Goal: Task Accomplishment & Management: Manage account settings

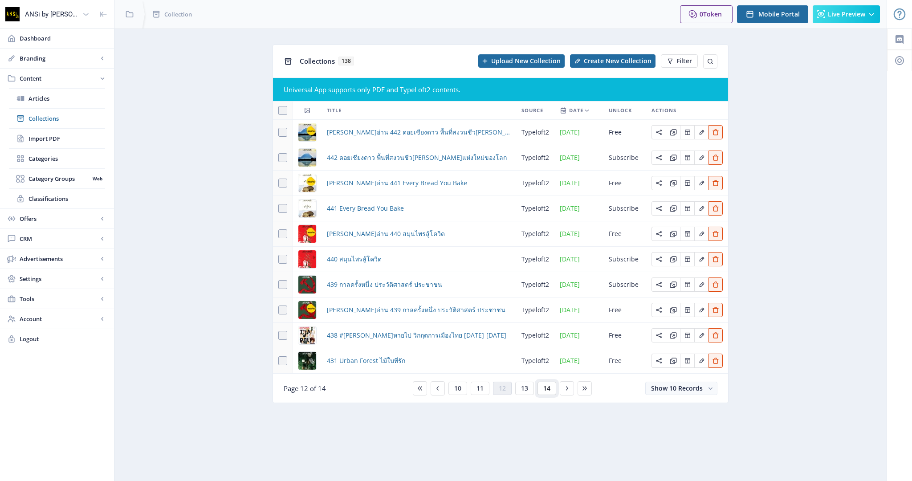
click at [543, 386] on span "14" at bounding box center [546, 388] width 7 height 7
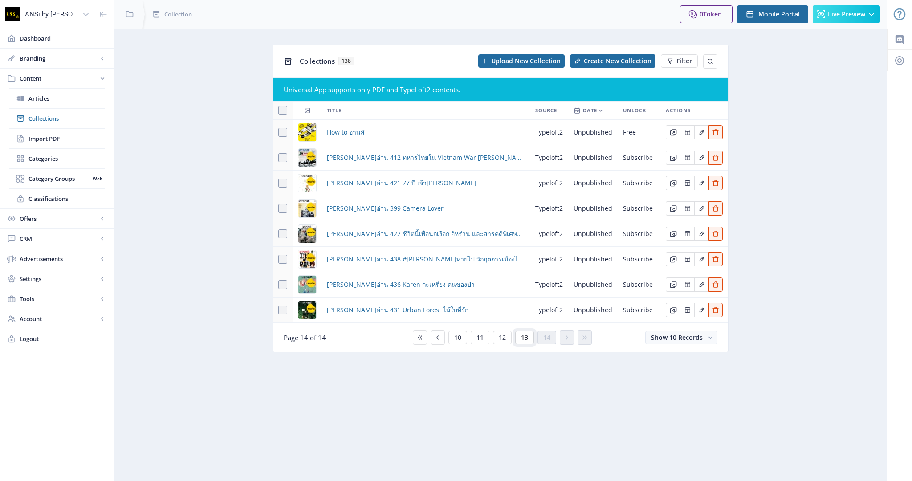
click at [529, 335] on button "13" at bounding box center [524, 337] width 19 height 13
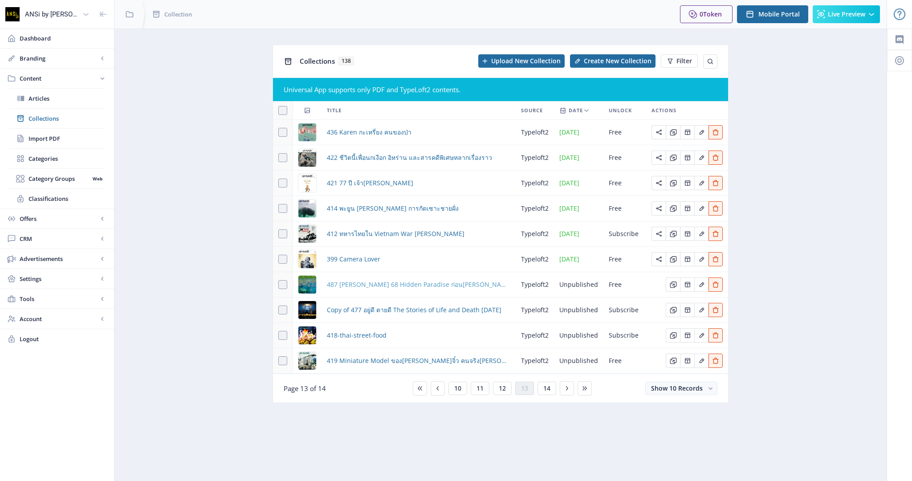
click at [443, 285] on span "487 [PERSON_NAME] 68 Hidden Paradise ก่อน[PERSON_NAME]จะสูญหาย" at bounding box center [418, 284] width 183 height 11
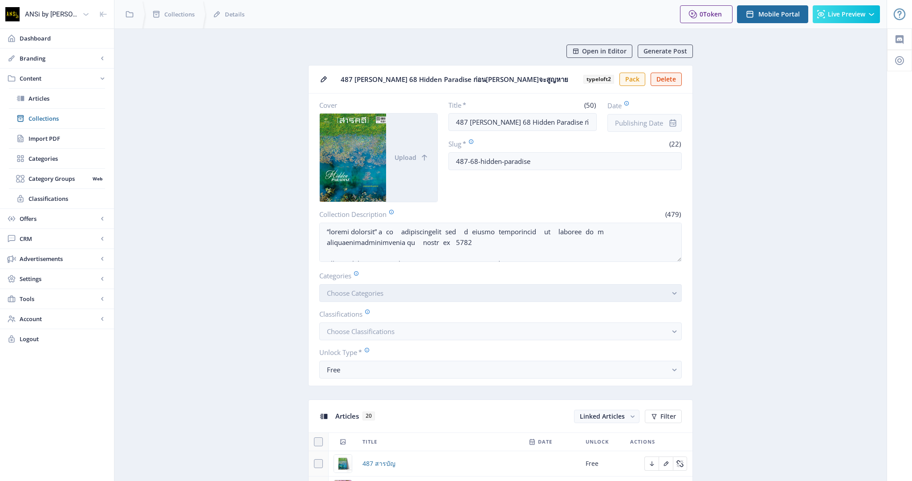
click at [555, 286] on button "Choose Categories" at bounding box center [500, 293] width 362 height 18
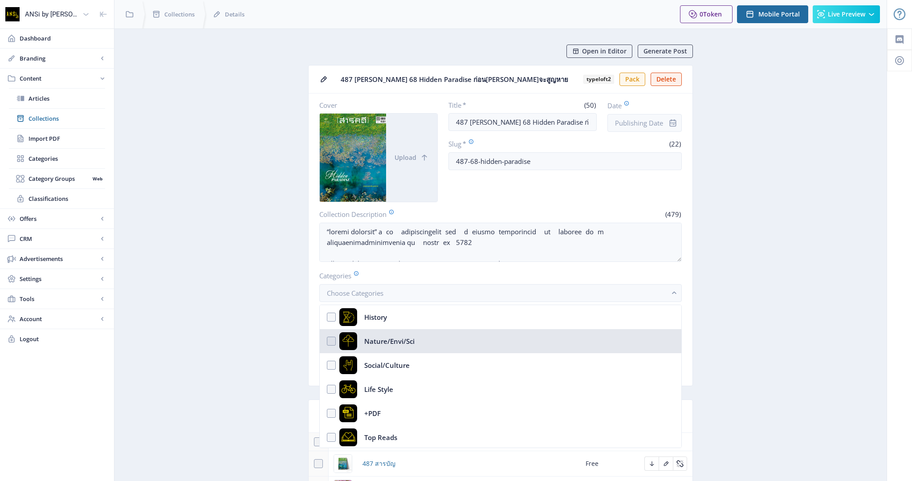
click at [472, 339] on nb-option "Nature/Envi/Sci" at bounding box center [501, 341] width 362 height 24
checkbox input "true"
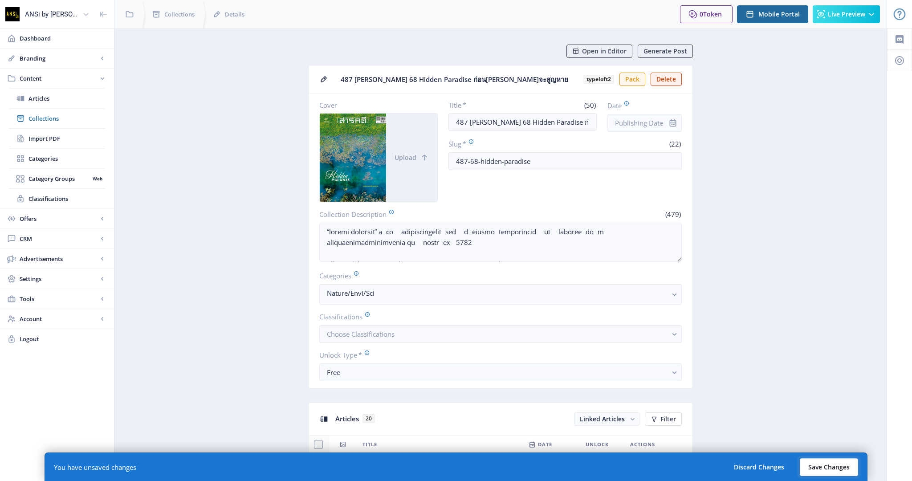
click at [829, 466] on button "Save Changes" at bounding box center [829, 467] width 58 height 18
click at [411, 335] on button "Choose Classifications" at bounding box center [500, 334] width 362 height 18
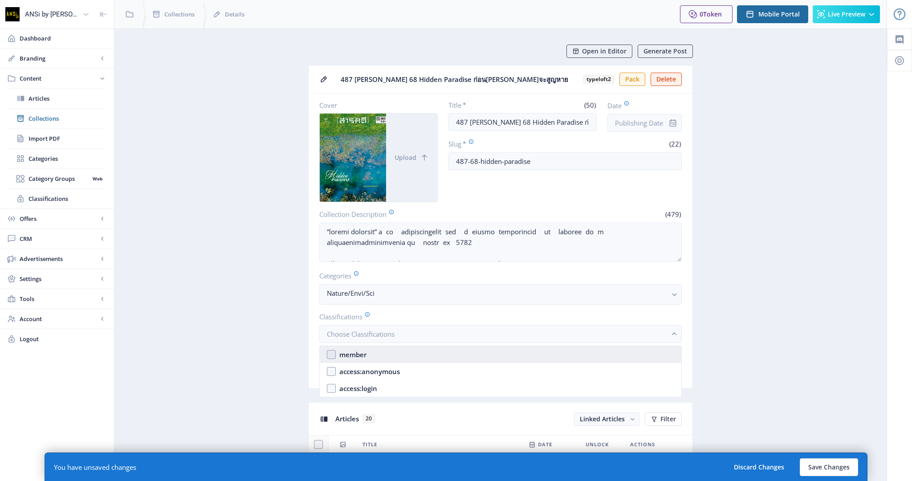
click at [374, 354] on nb-option "member" at bounding box center [501, 354] width 362 height 17
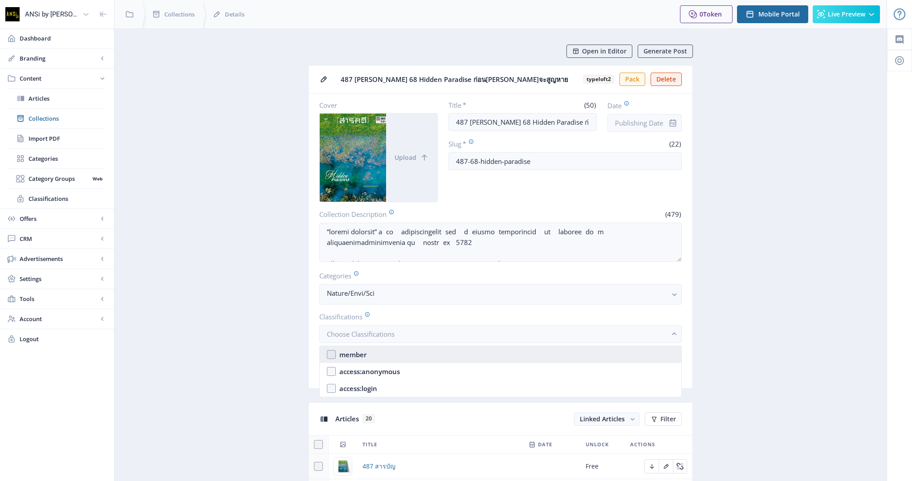
click at [508, 350] on nb-option "member" at bounding box center [501, 354] width 362 height 17
checkbox input "true"
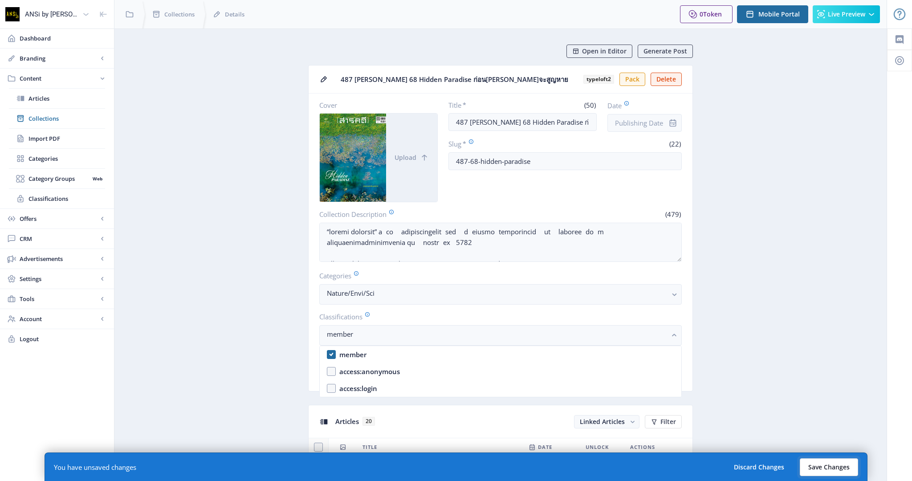
click at [840, 461] on button "Save Changes" at bounding box center [829, 467] width 58 height 18
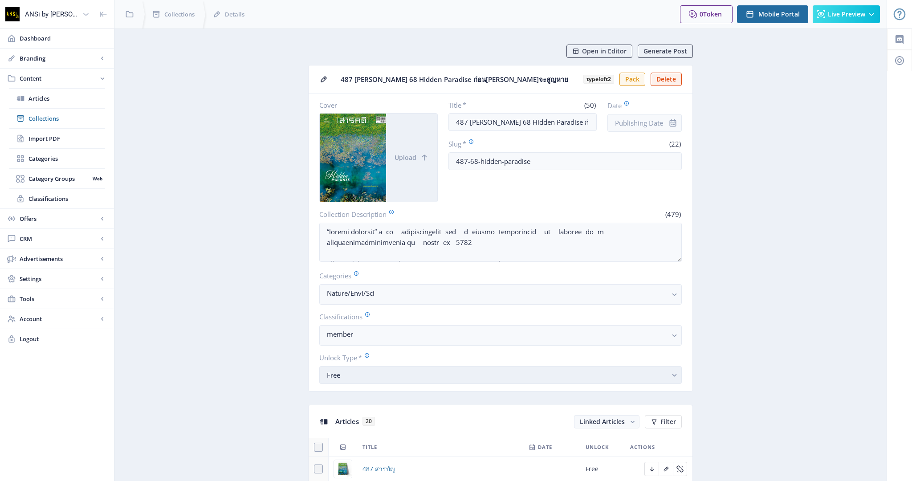
click at [462, 368] on button "Free" at bounding box center [500, 375] width 362 height 18
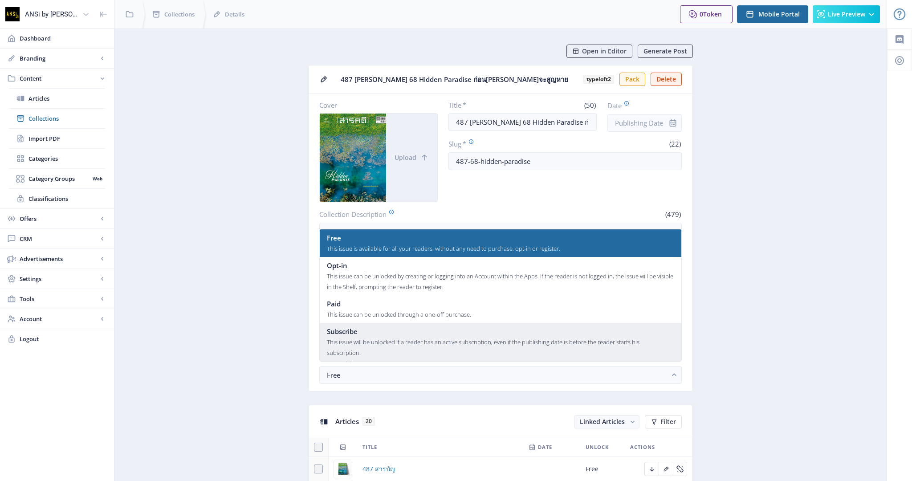
click at [393, 349] on div "This issue will be unlocked if a reader has an active subscription, even if the…" at bounding box center [500, 347] width 347 height 21
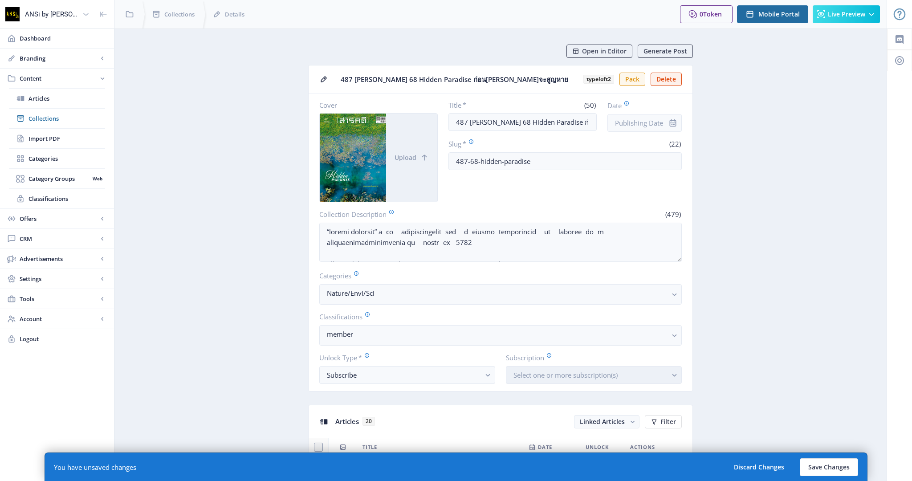
click at [565, 377] on span "Select one or more subscription(s)" at bounding box center [565, 374] width 104 height 9
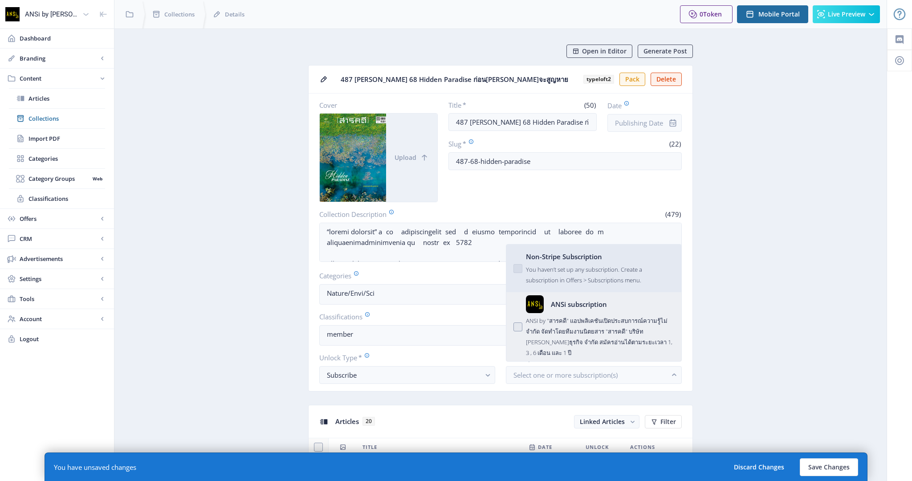
click at [570, 332] on div "ANSI by "สารคดี" แอปพลิเคชันเปิดประสบการณ์ความรู้ไม่จำกัด จัดทำโดยทีมงานนิตยสาร…" at bounding box center [600, 335] width 148 height 45
checkbox input "true"
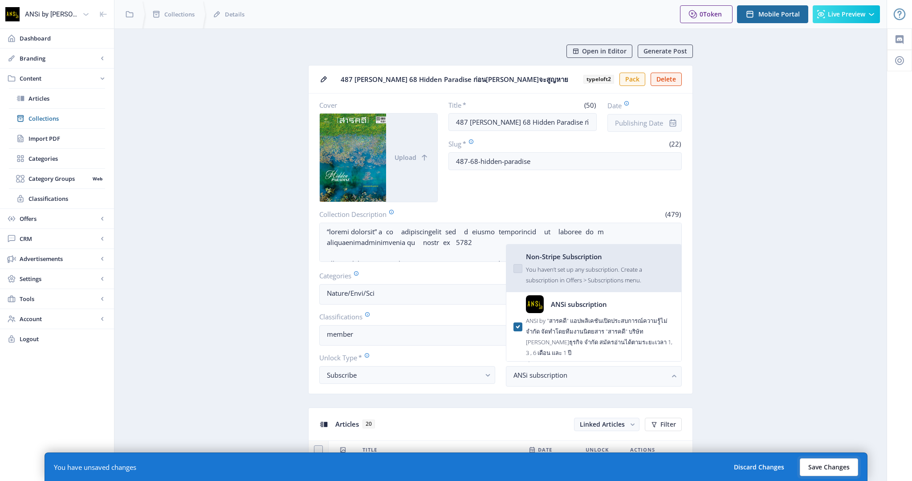
click at [831, 466] on button "Save Changes" at bounding box center [829, 467] width 58 height 18
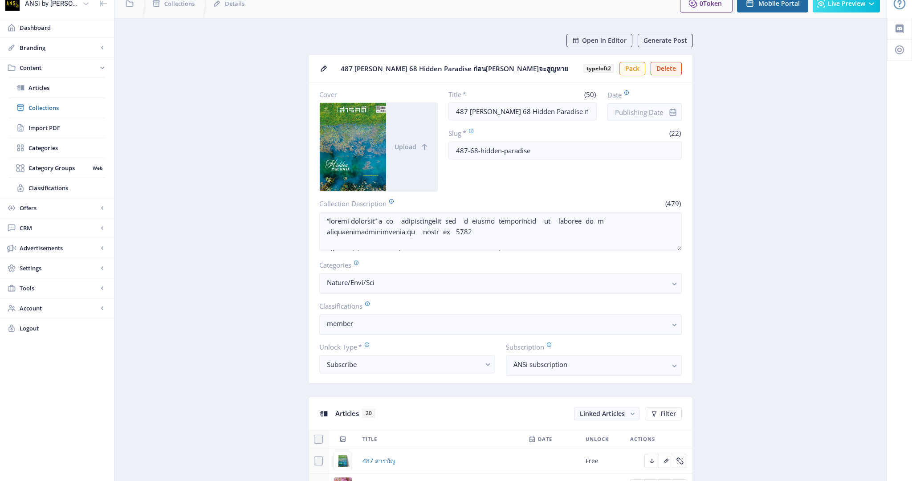
scroll to position [15, 0]
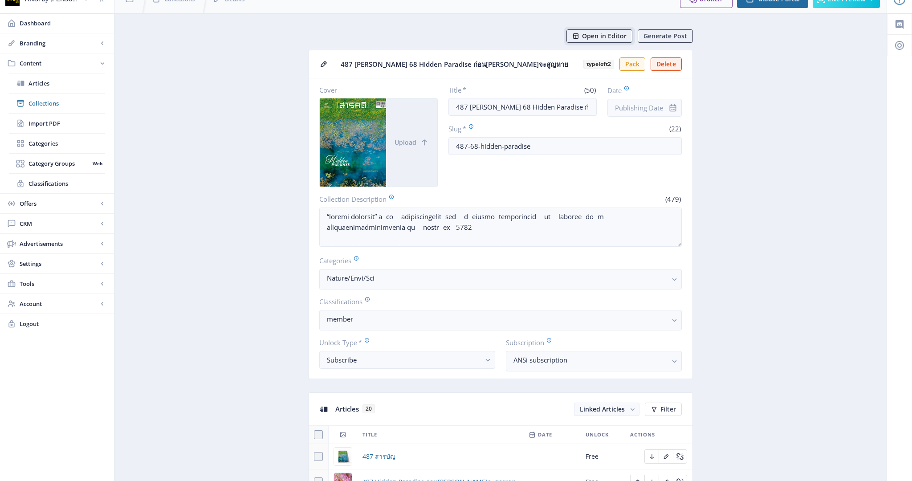
click at [610, 36] on span "Open in Editor" at bounding box center [604, 36] width 45 height 7
